Goal: Find specific page/section: Find specific page/section

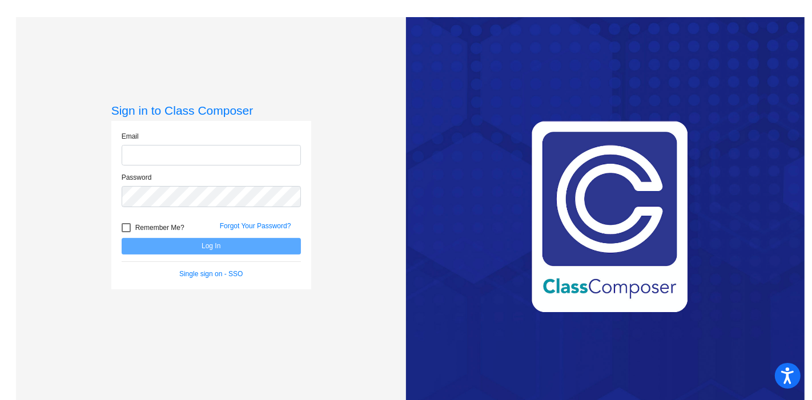
type input "[EMAIL_ADDRESS][PERSON_NAME][DOMAIN_NAME]"
click at [224, 244] on button "Log In" at bounding box center [211, 246] width 179 height 17
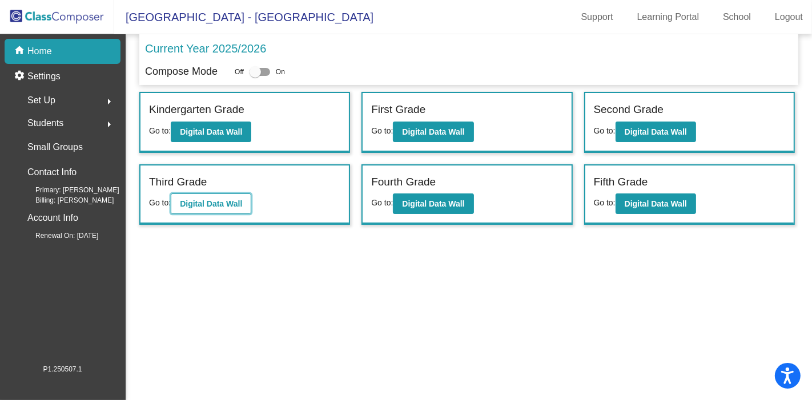
click at [224, 200] on b "Digital Data Wall" at bounding box center [211, 203] width 62 height 9
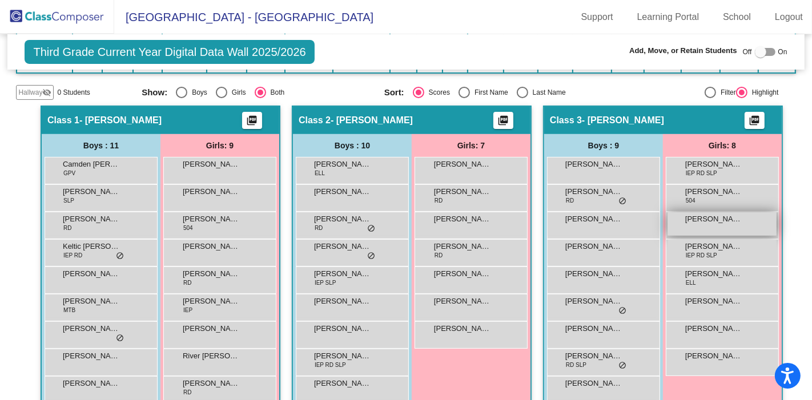
scroll to position [190, 0]
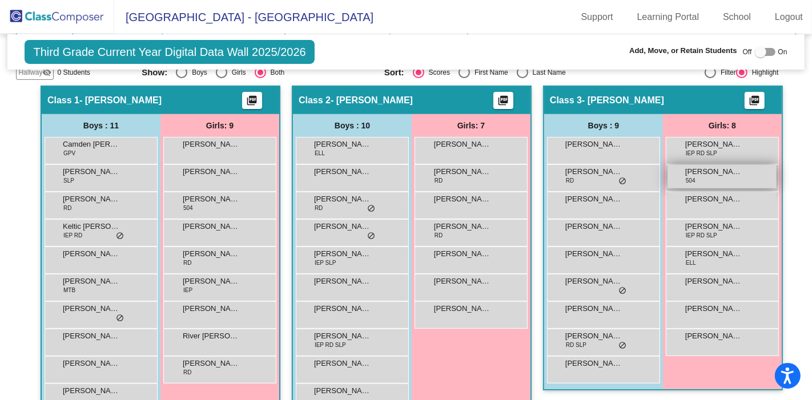
click at [694, 175] on div "[PERSON_NAME] 504 lock do_not_disturb_alt" at bounding box center [721, 176] width 109 height 23
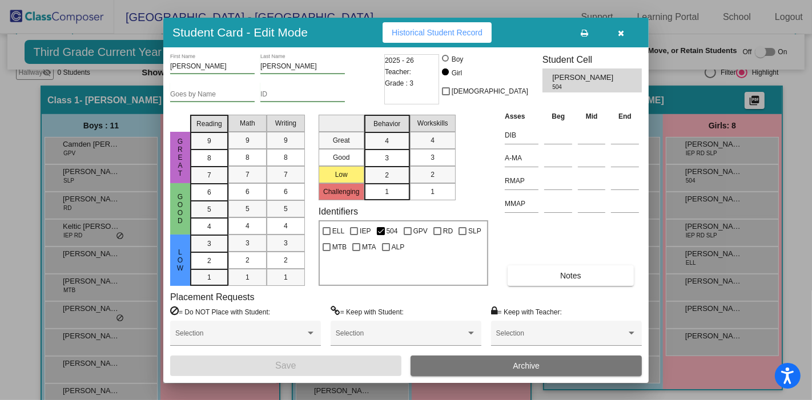
click at [619, 31] on icon "button" at bounding box center [621, 33] width 6 height 8
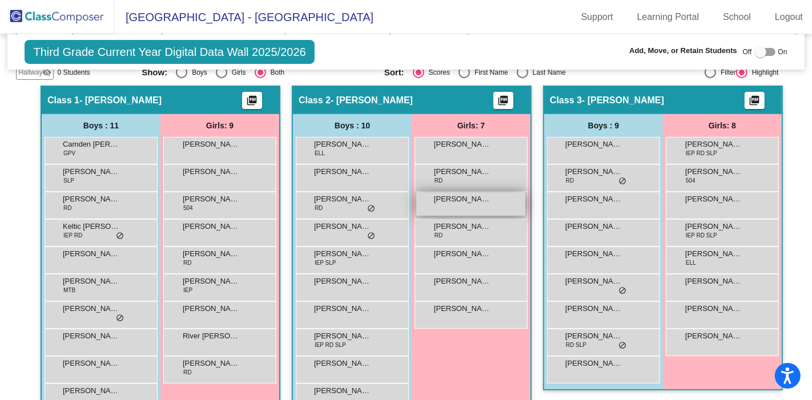
click at [465, 198] on span "[PERSON_NAME]" at bounding box center [462, 198] width 57 height 11
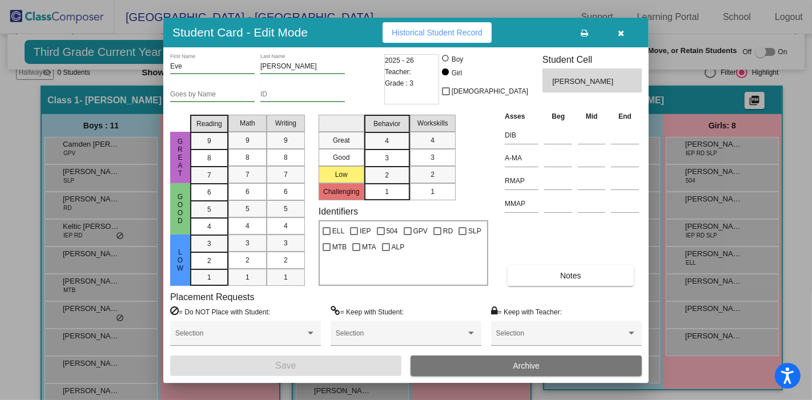
click at [621, 35] on icon "button" at bounding box center [621, 33] width 6 height 8
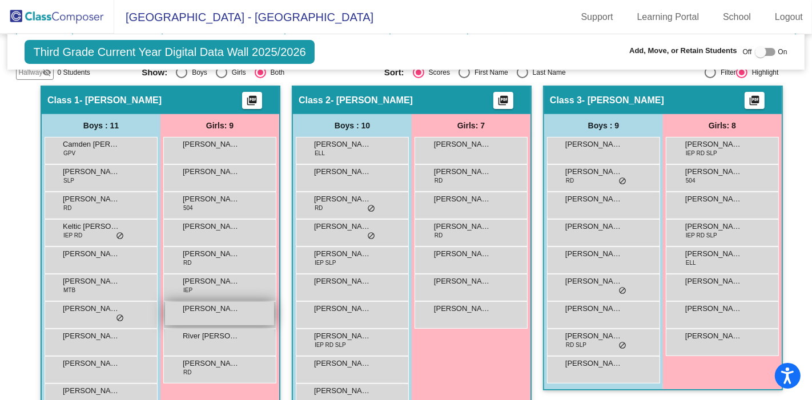
click at [205, 307] on span "[PERSON_NAME]" at bounding box center [211, 308] width 57 height 11
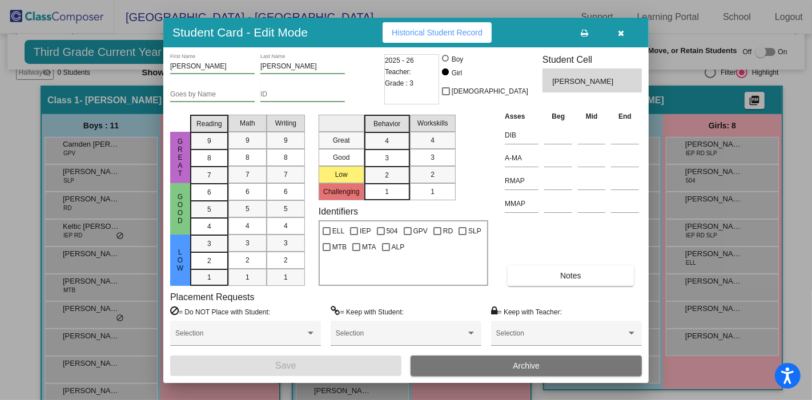
click at [621, 29] on icon "button" at bounding box center [621, 33] width 6 height 8
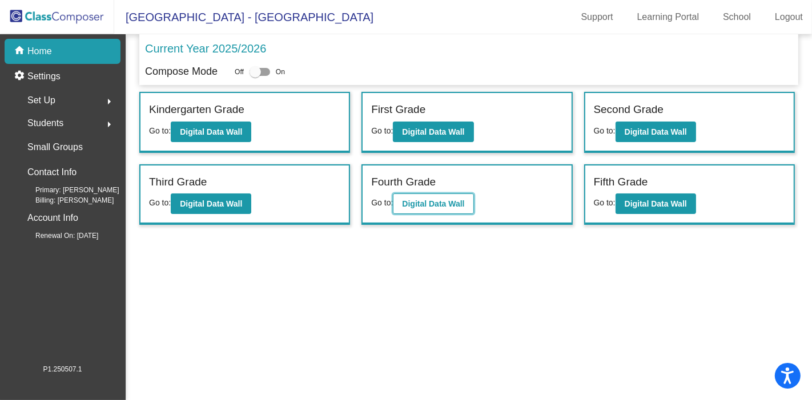
click at [446, 202] on b "Digital Data Wall" at bounding box center [433, 203] width 62 height 9
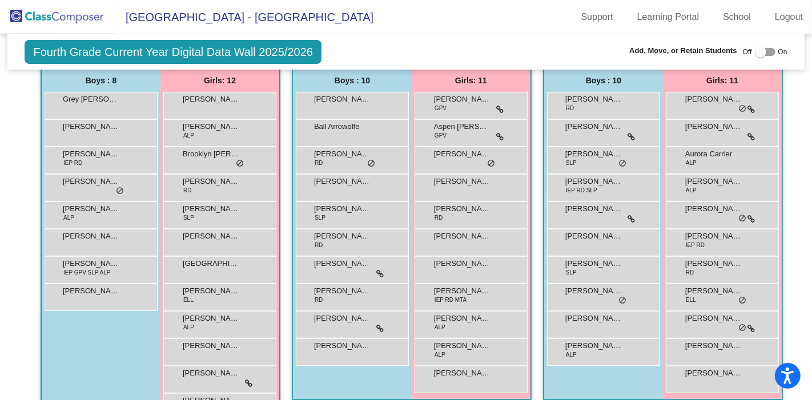
scroll to position [231, 0]
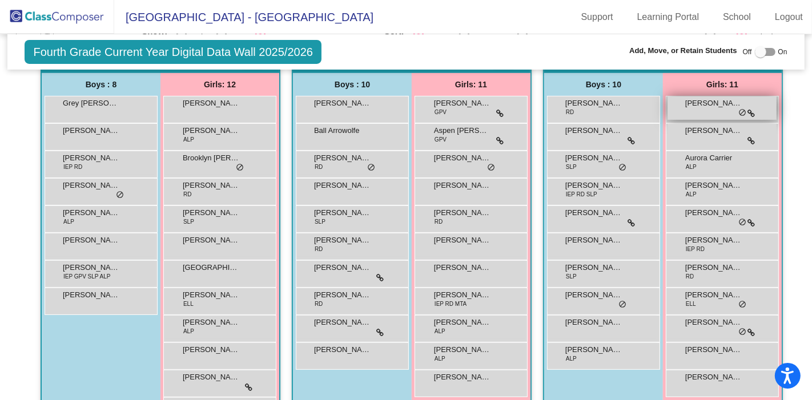
click at [724, 102] on span "[PERSON_NAME]" at bounding box center [713, 103] width 57 height 11
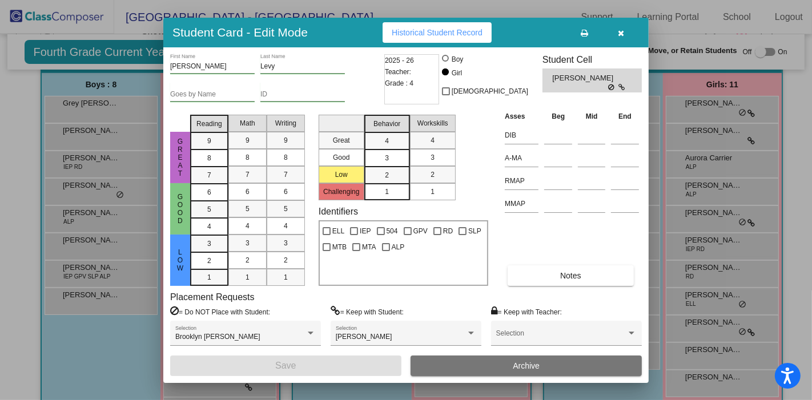
click at [621, 27] on button "button" at bounding box center [621, 32] width 37 height 21
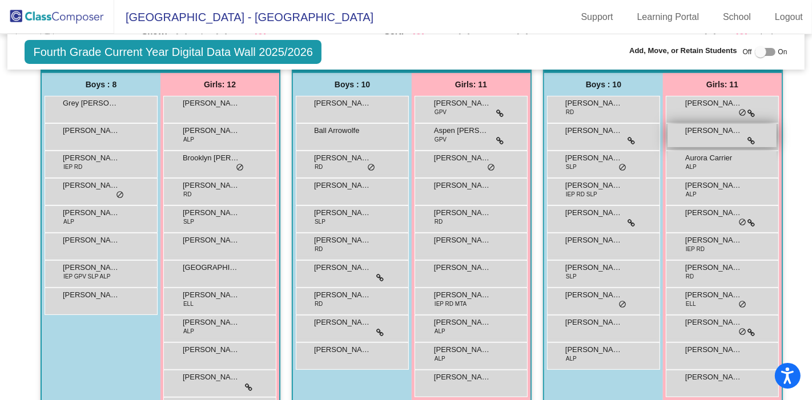
click at [716, 131] on span "[PERSON_NAME]" at bounding box center [713, 130] width 57 height 11
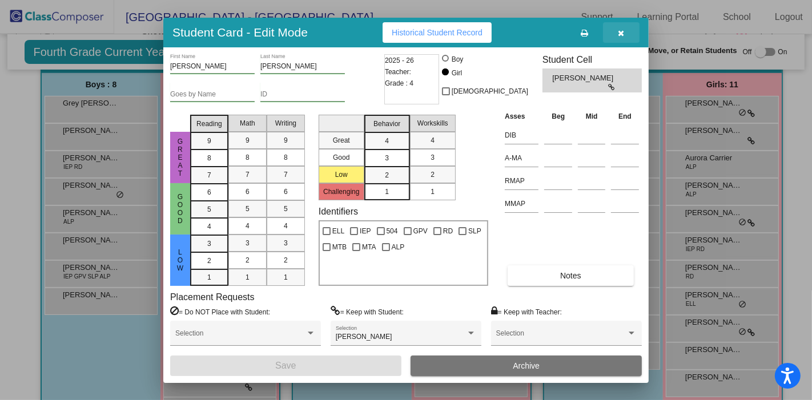
click at [623, 33] on icon "button" at bounding box center [621, 33] width 6 height 8
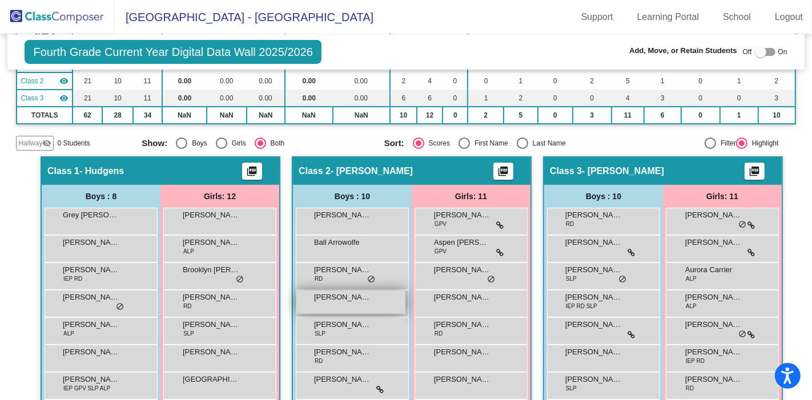
scroll to position [104, 0]
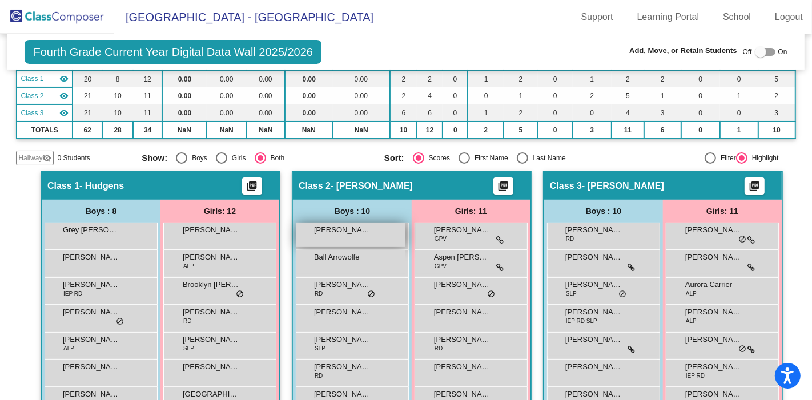
drag, startPoint x: 372, startPoint y: 231, endPoint x: 364, endPoint y: 236, distance: 9.2
click at [364, 236] on div "[PERSON_NAME] lock do_not_disturb_alt" at bounding box center [350, 234] width 109 height 23
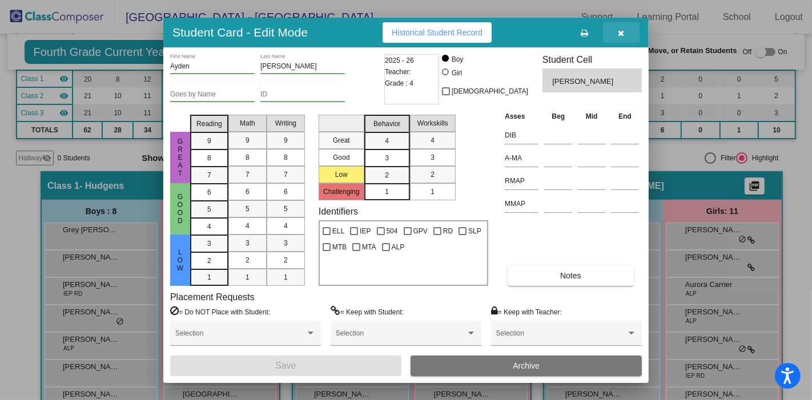
click at [620, 31] on icon "button" at bounding box center [621, 33] width 6 height 8
